Goal: Information Seeking & Learning: Find specific fact

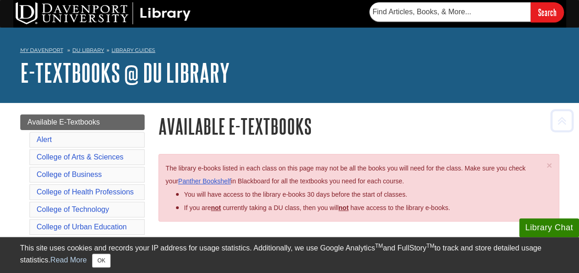
scroll to position [5, 0]
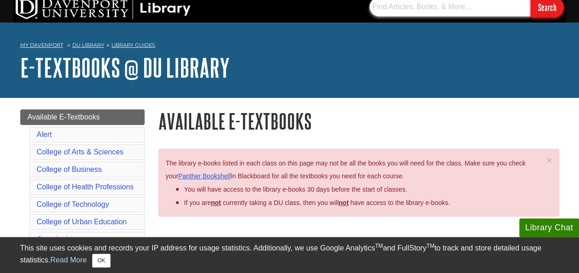
click at [428, 11] on input "text" at bounding box center [449, 6] width 161 height 19
click at [530, 0] on input "Search" at bounding box center [546, 7] width 33 height 20
type input "D"
paste input "[PERSON_NAME] [PERSON_NAME] Quick Guide to IBM SPSS statistical analysis with s…"
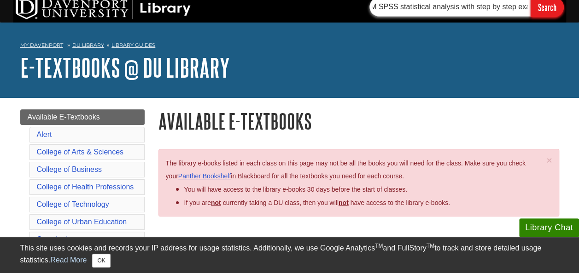
type input "[PERSON_NAME] [PERSON_NAME] Quick Guide to IBM SPSS statistical analysis with s…"
click at [530, 0] on input "Search" at bounding box center [546, 7] width 33 height 20
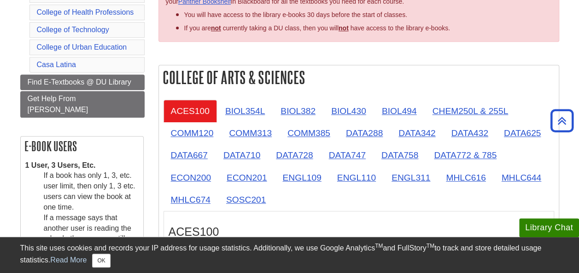
scroll to position [180, 0]
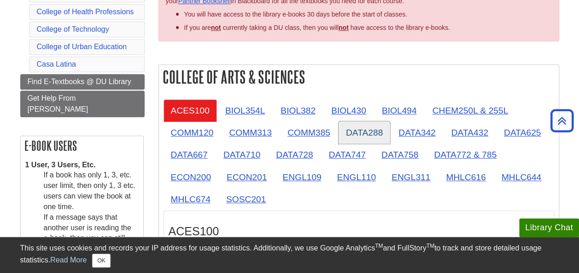
click at [355, 132] on link "DATA288" at bounding box center [364, 133] width 52 height 23
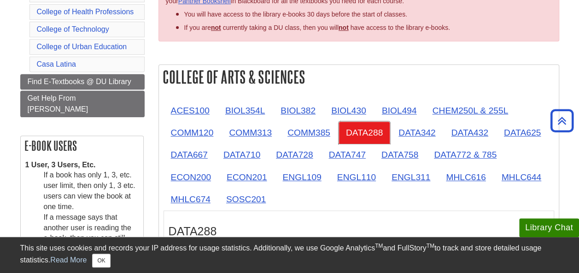
click at [355, 132] on link "DATA288" at bounding box center [364, 133] width 52 height 23
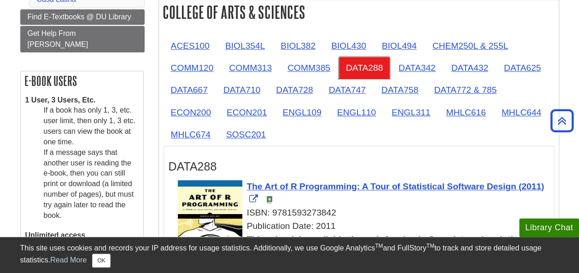
scroll to position [244, 0]
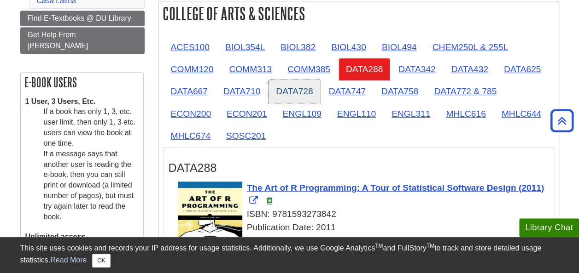
click at [303, 91] on link "DATA728" at bounding box center [294, 91] width 52 height 23
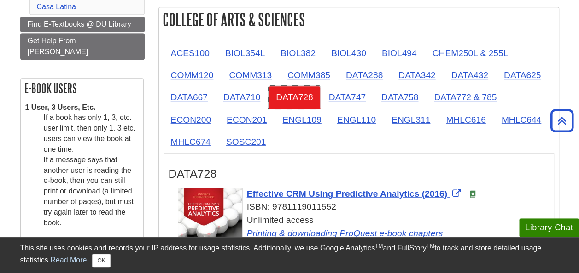
scroll to position [236, 0]
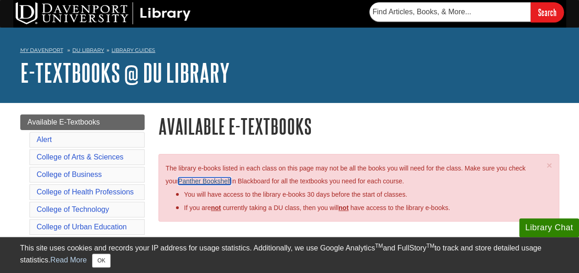
click at [209, 180] on link "Panther Bookshelf" at bounding box center [204, 181] width 52 height 7
